Goal: Find specific page/section: Find specific page/section

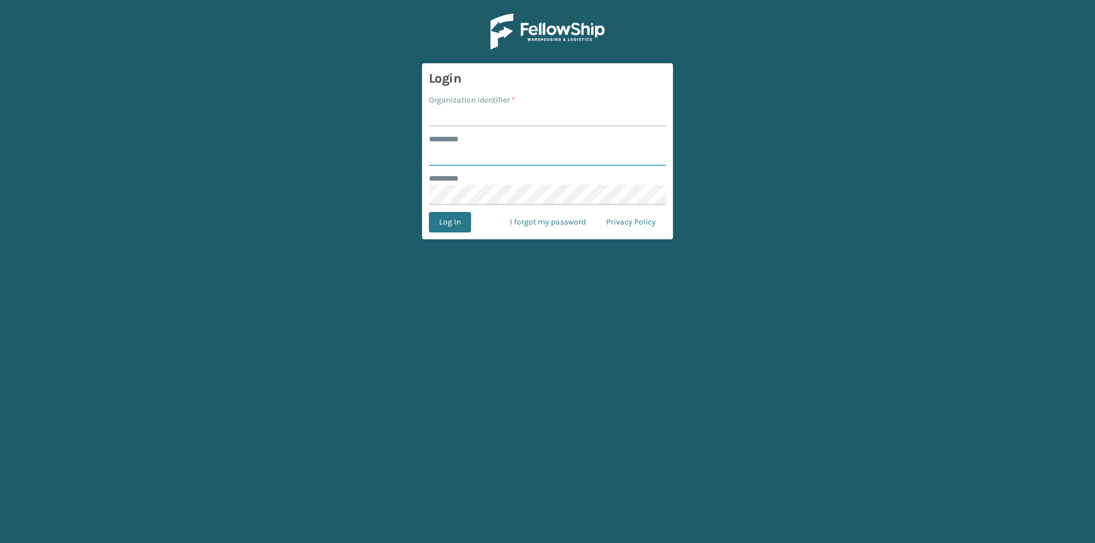
type input "*****"
click at [465, 117] on input "Organization Identifier *" at bounding box center [547, 116] width 237 height 21
type input "[US_STATE]"
drag, startPoint x: 461, startPoint y: 229, endPoint x: 461, endPoint y: 222, distance: 7.4
click at [460, 229] on button "Log In" at bounding box center [450, 222] width 42 height 21
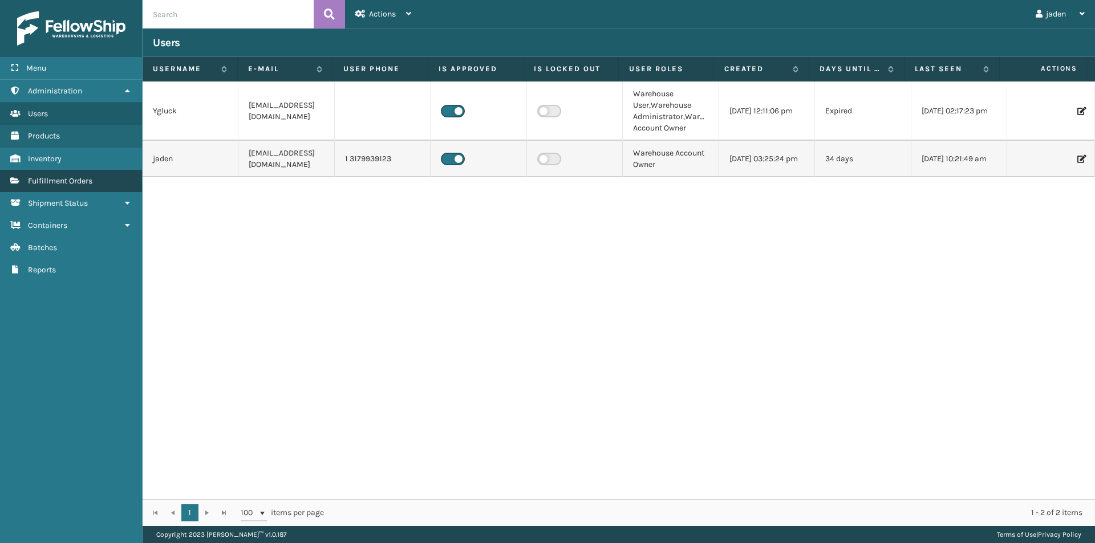
click at [80, 184] on span "Fulfillment Orders" at bounding box center [60, 181] width 64 height 10
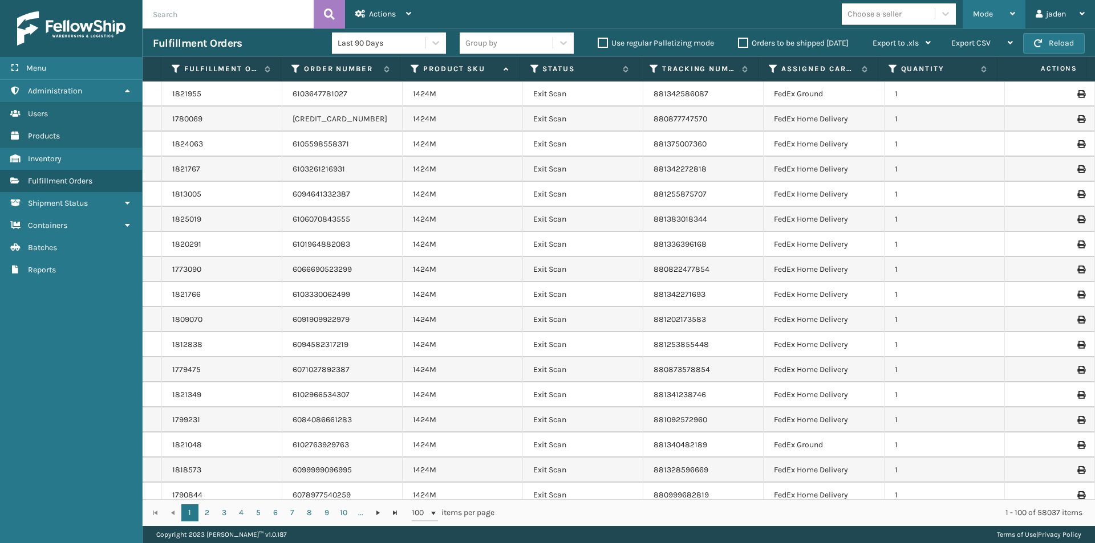
click at [983, 20] on div "Mode" at bounding box center [994, 14] width 42 height 29
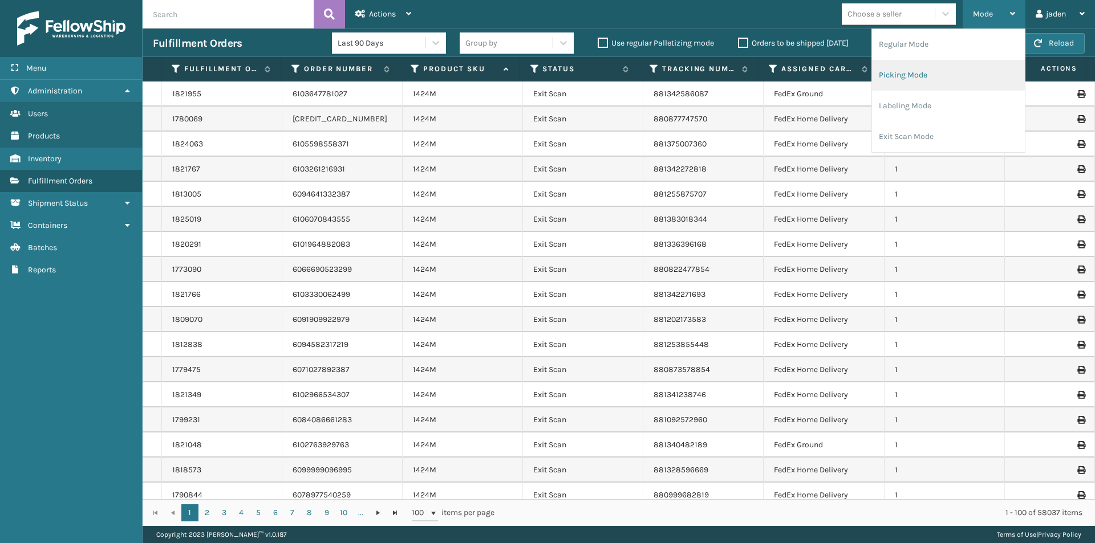
click at [929, 78] on li "Picking Mode" at bounding box center [948, 75] width 153 height 31
